Goal: Navigation & Orientation: Find specific page/section

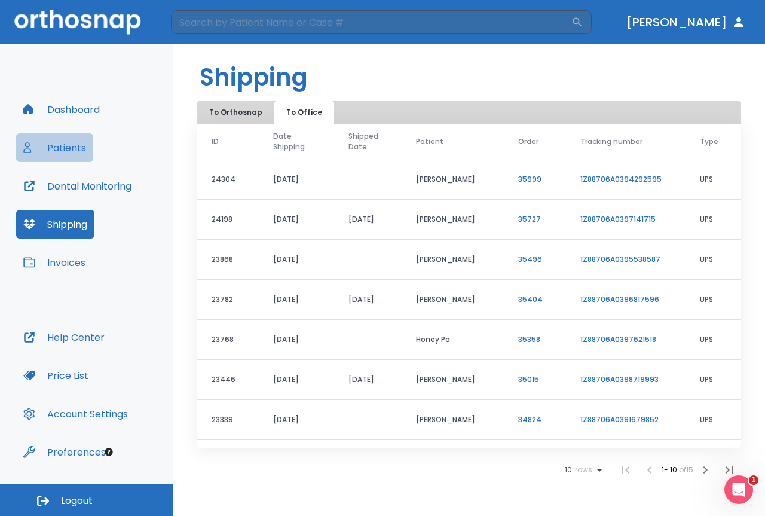
click at [75, 149] on button "Patients" at bounding box center [54, 147] width 77 height 29
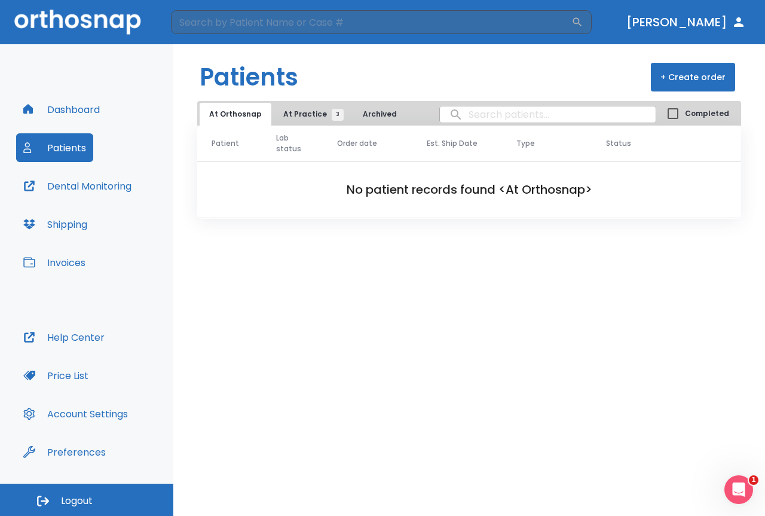
click at [732, 486] on div "Open Intercom Messenger" at bounding box center [738, 489] width 39 height 39
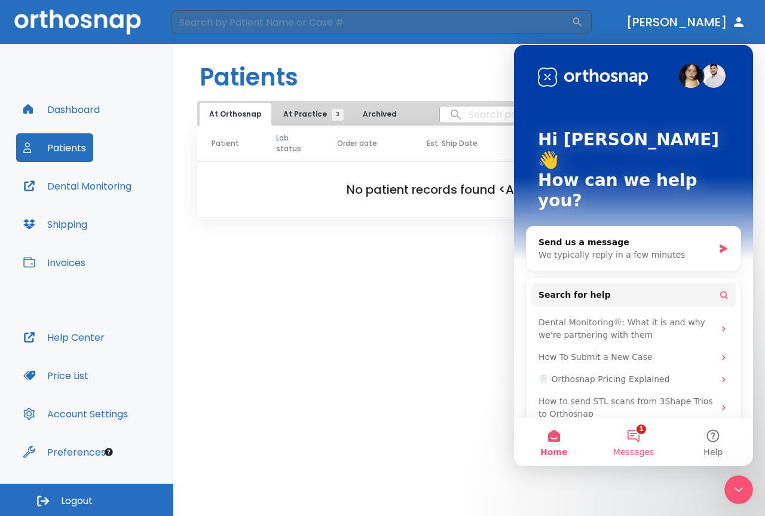
click at [633, 428] on button "1 Messages" at bounding box center [634, 442] width 80 height 48
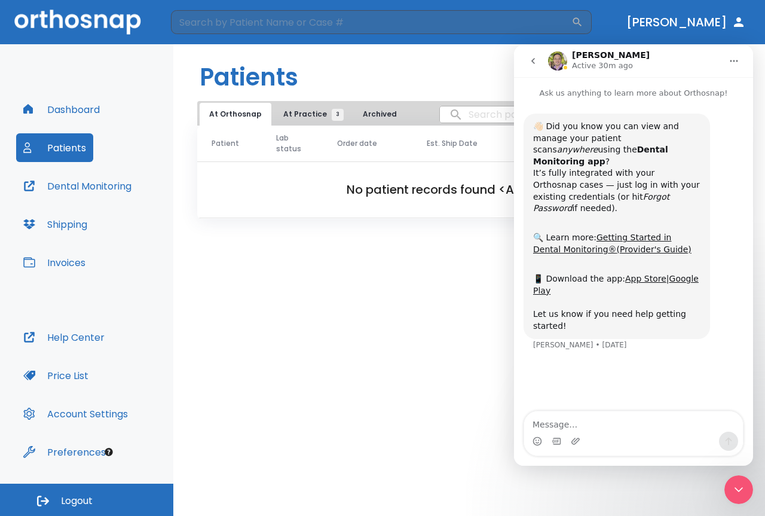
click at [429, 307] on div "Patients + Create order At Orthosnap At Practice 3 Archived Completed Patient L…" at bounding box center [469, 280] width 592 height 472
click at [748, 489] on div "Close Intercom Messenger" at bounding box center [739, 489] width 29 height 29
